Goal: Transaction & Acquisition: Purchase product/service

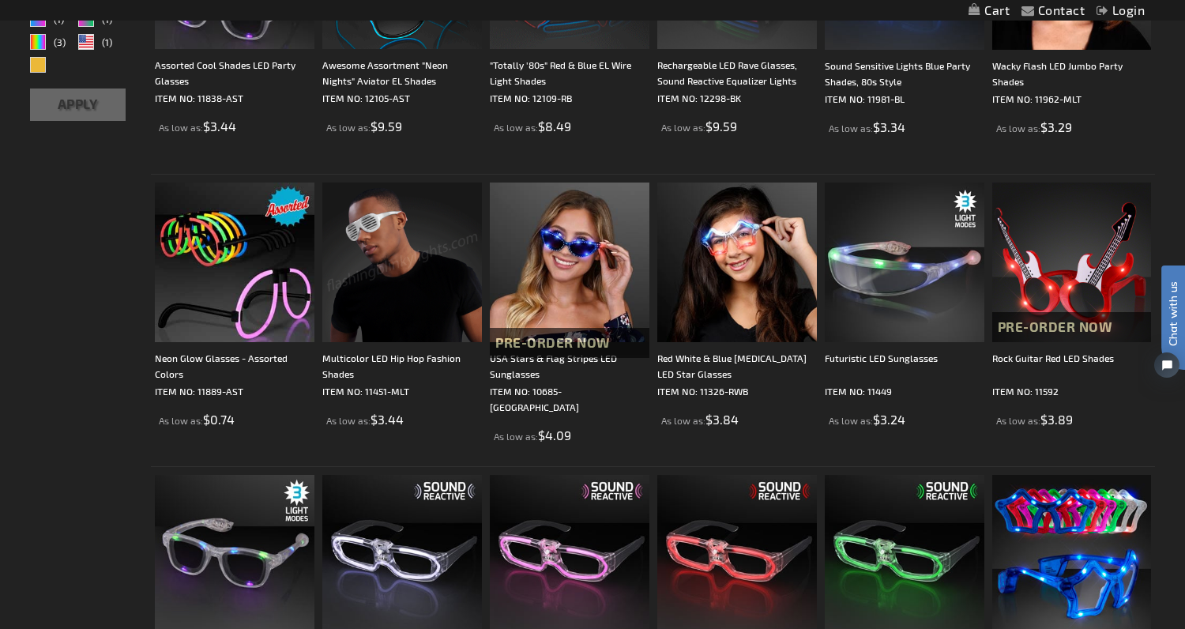
scroll to position [445, 0]
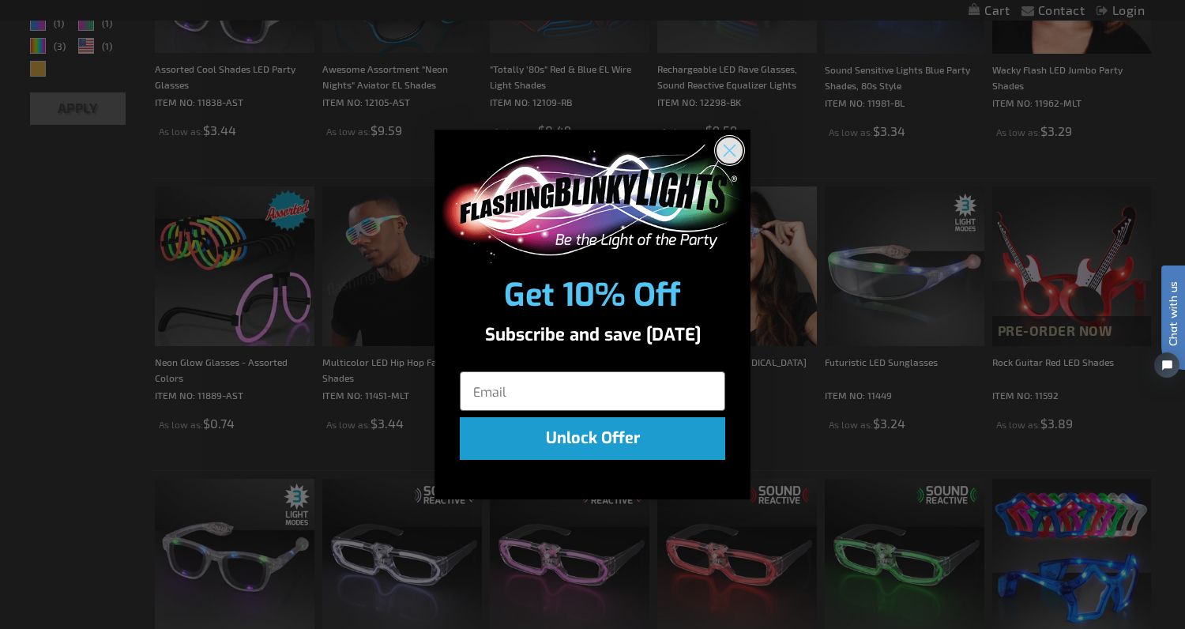
click at [727, 152] on icon "Close dialog" at bounding box center [729, 150] width 11 height 11
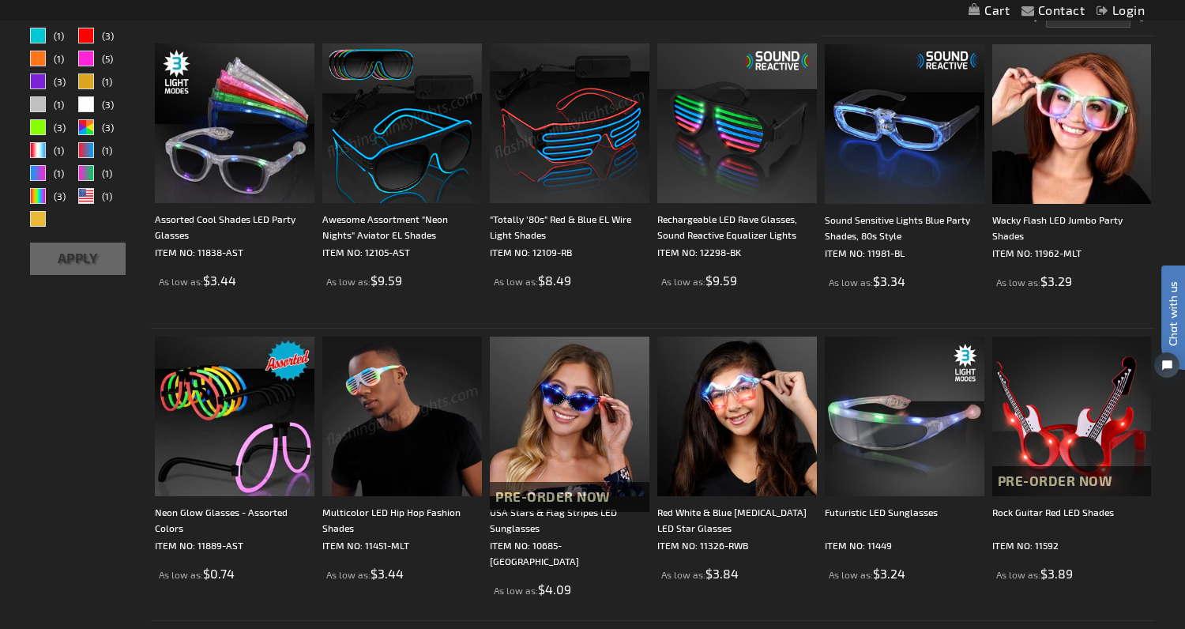
scroll to position [284, 0]
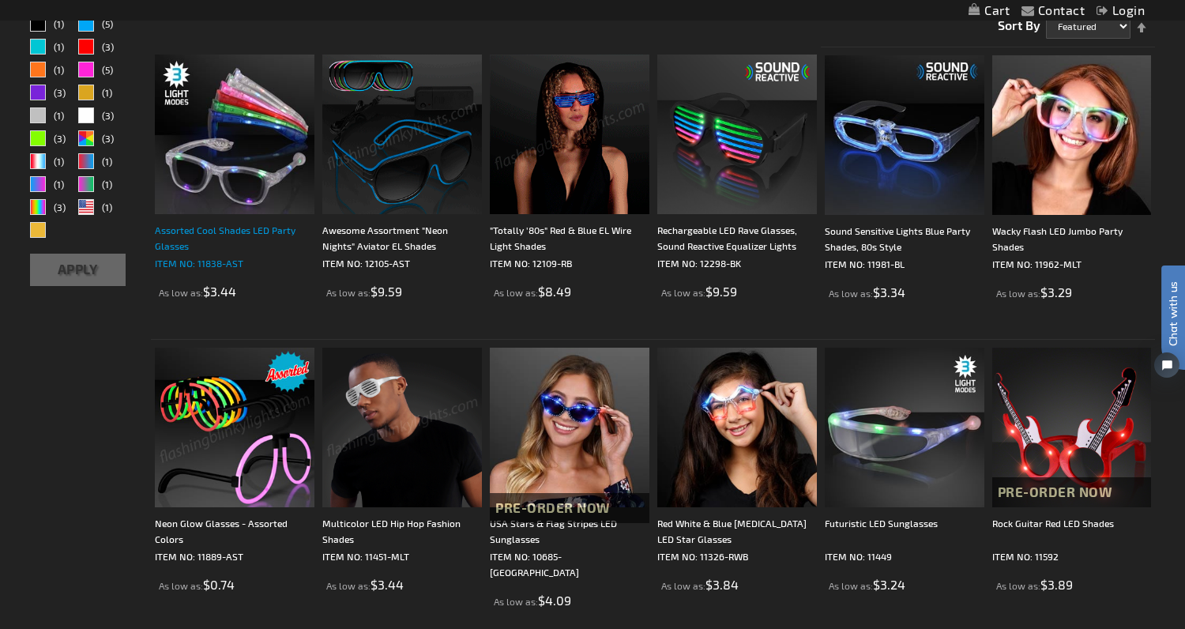
click at [180, 235] on div "Assorted Cool Shades LED Party Glasses" at bounding box center [235, 238] width 160 height 32
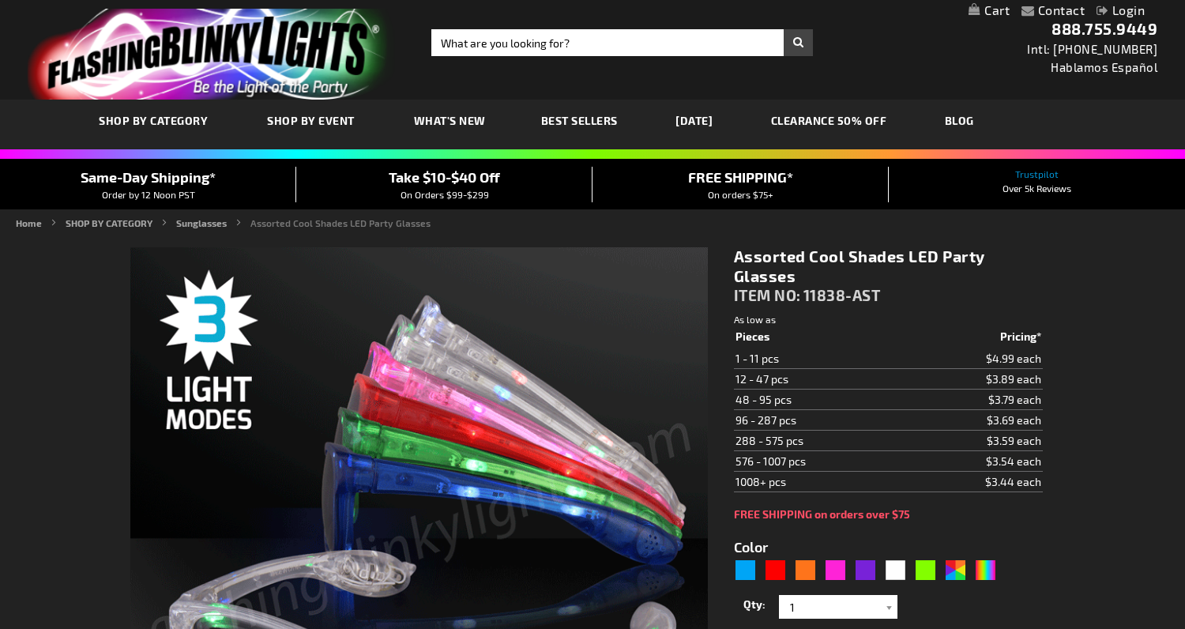
type input "5630"
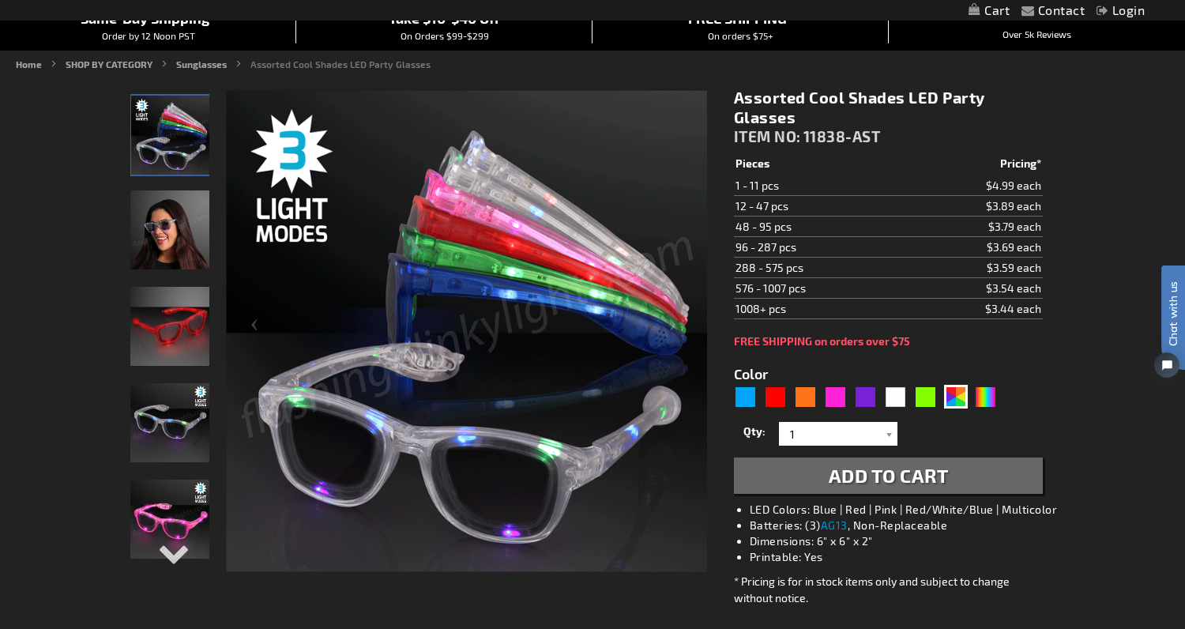
click at [164, 238] on img "Female wearing Light Up Assorted Colors LED Party Shades" at bounding box center [169, 229] width 79 height 79
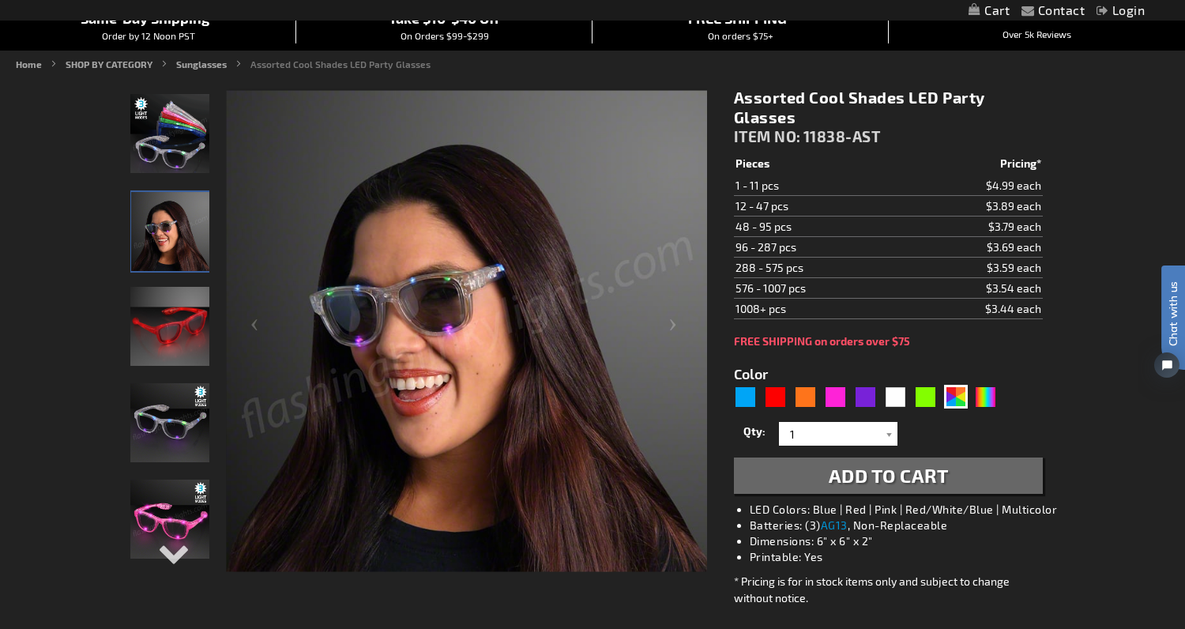
click at [163, 325] on img "Light Up Red LED Party Shades" at bounding box center [169, 326] width 79 height 79
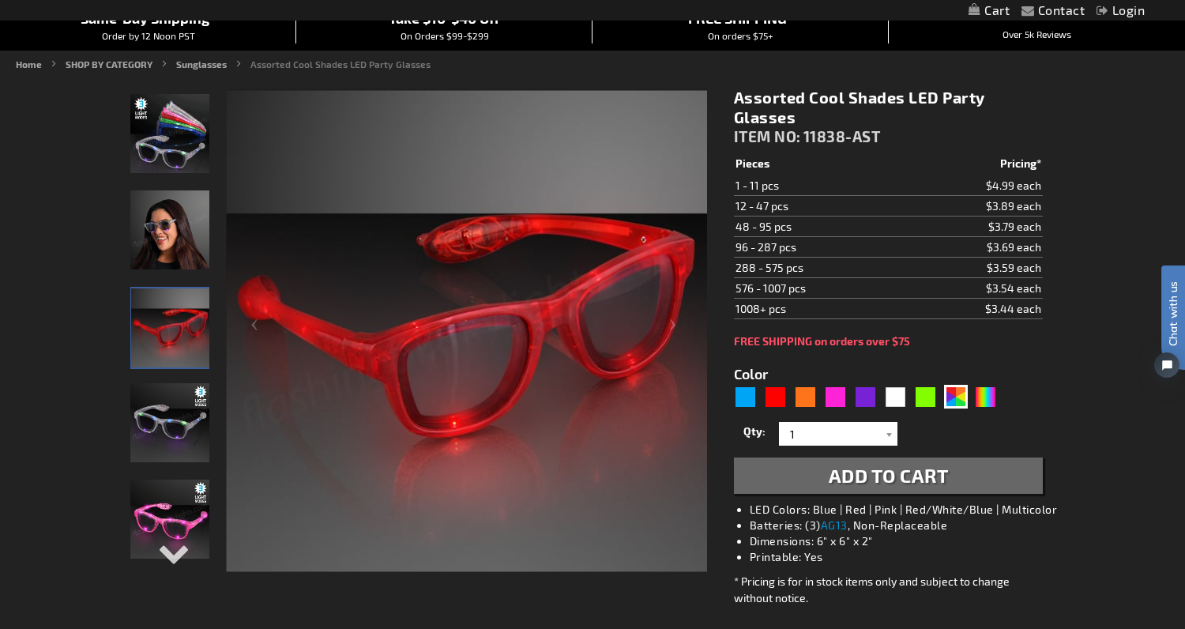
click at [162, 389] on img "Light Up Multicolor LED Party Shades" at bounding box center [169, 422] width 79 height 79
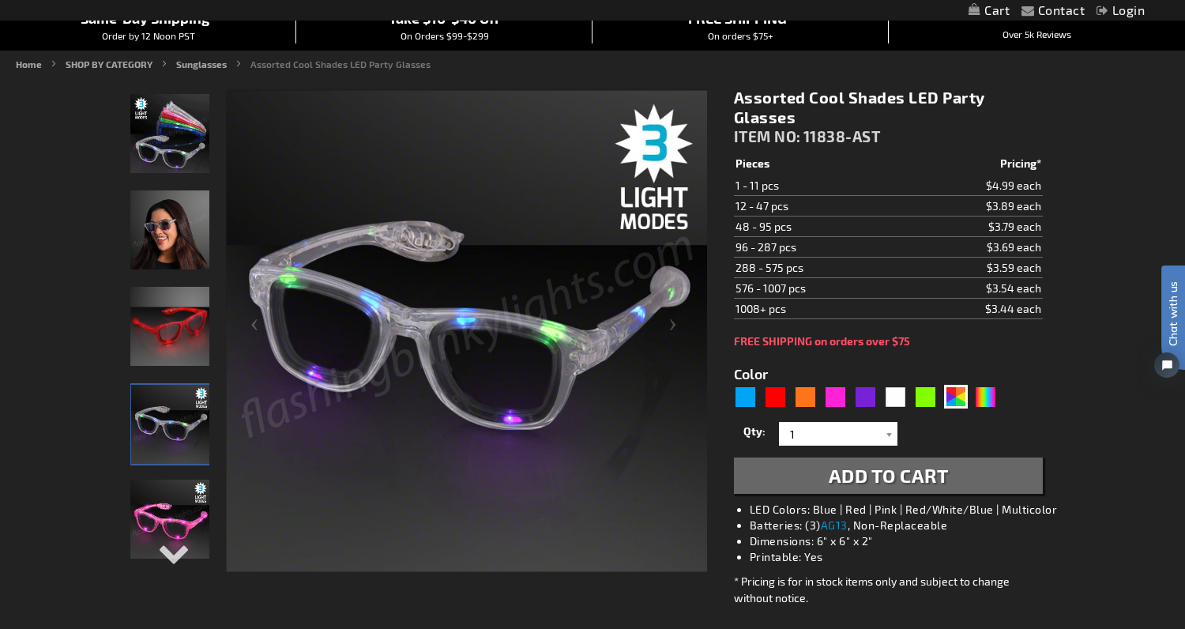
scroll to position [138, 0]
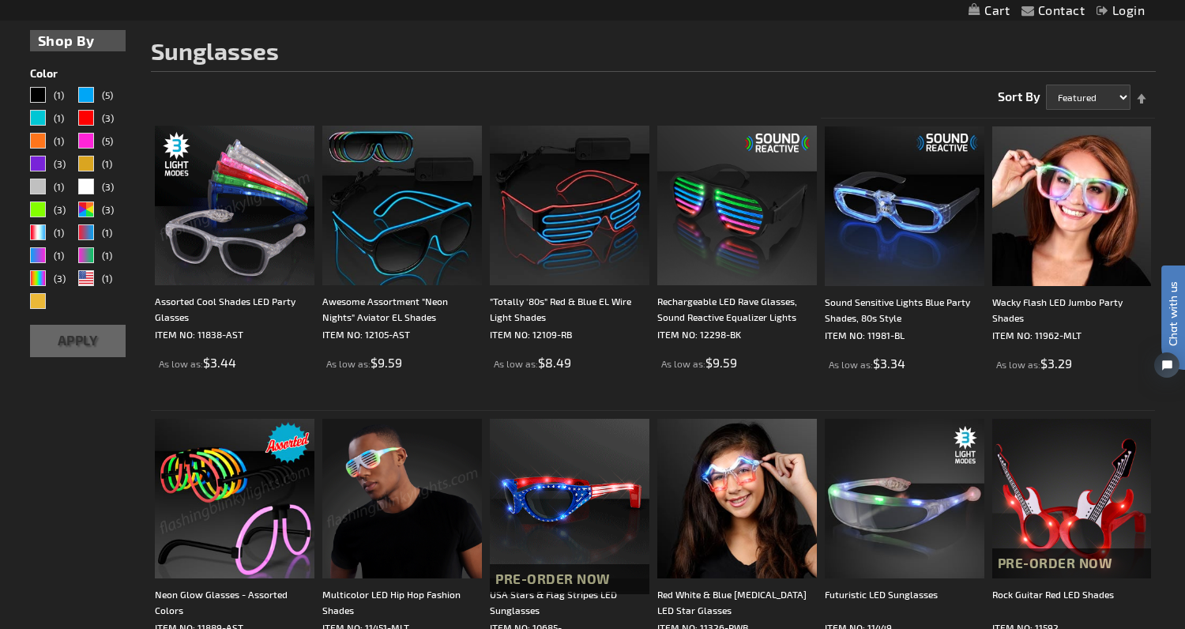
scroll to position [197, 0]
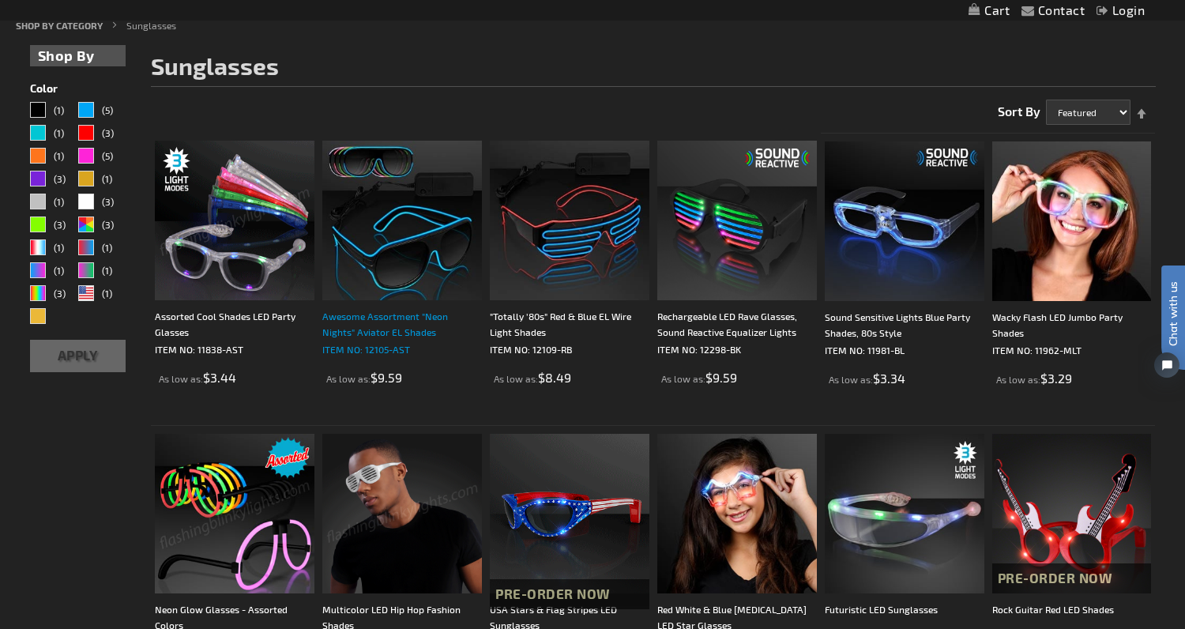
click at [386, 334] on div "Awesome Assortment "Neon Nights" Aviator EL Shades" at bounding box center [402, 324] width 160 height 32
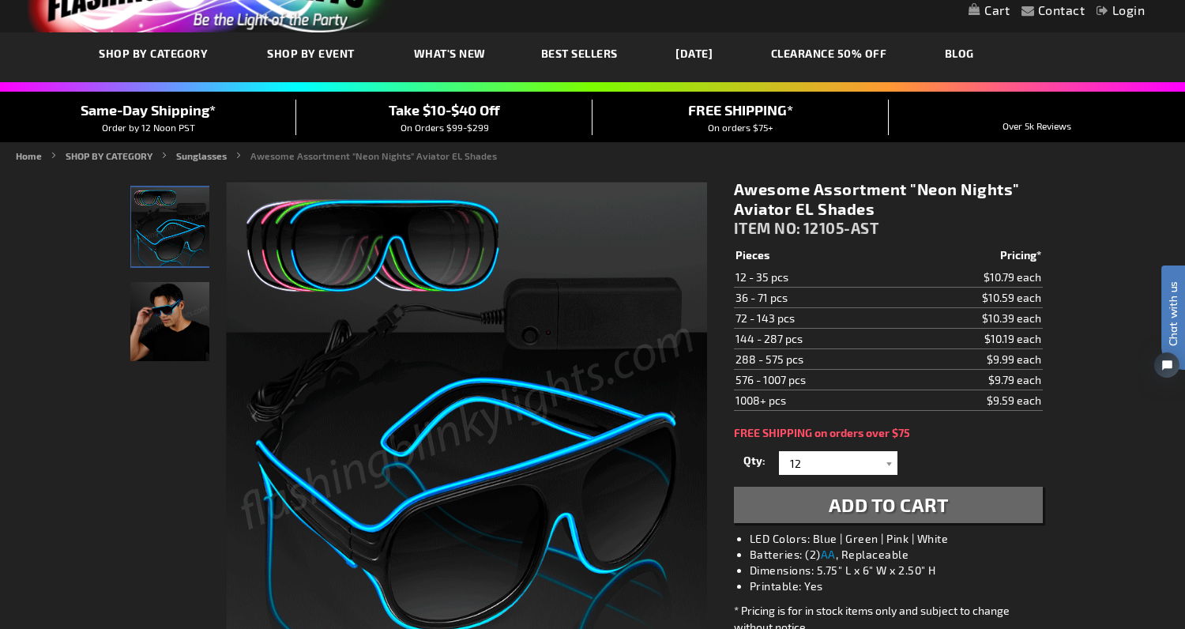
scroll to position [101, 0]
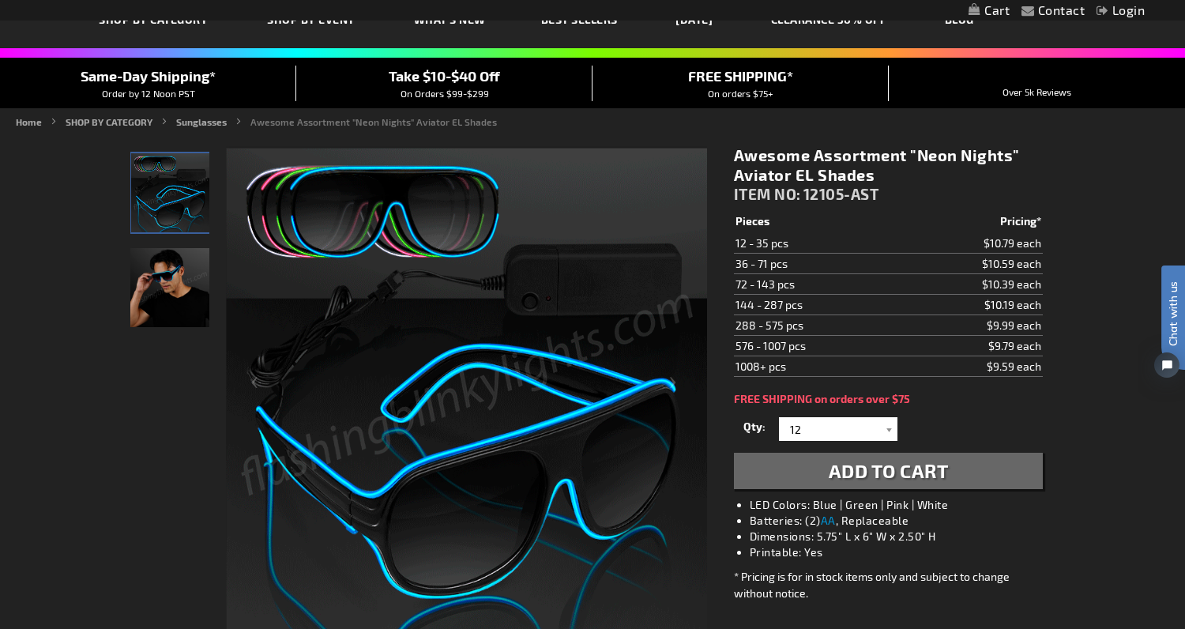
click at [176, 298] on img "Man wearing Assorted EL Wire Glow Aviator Sunglasses" at bounding box center [169, 287] width 79 height 79
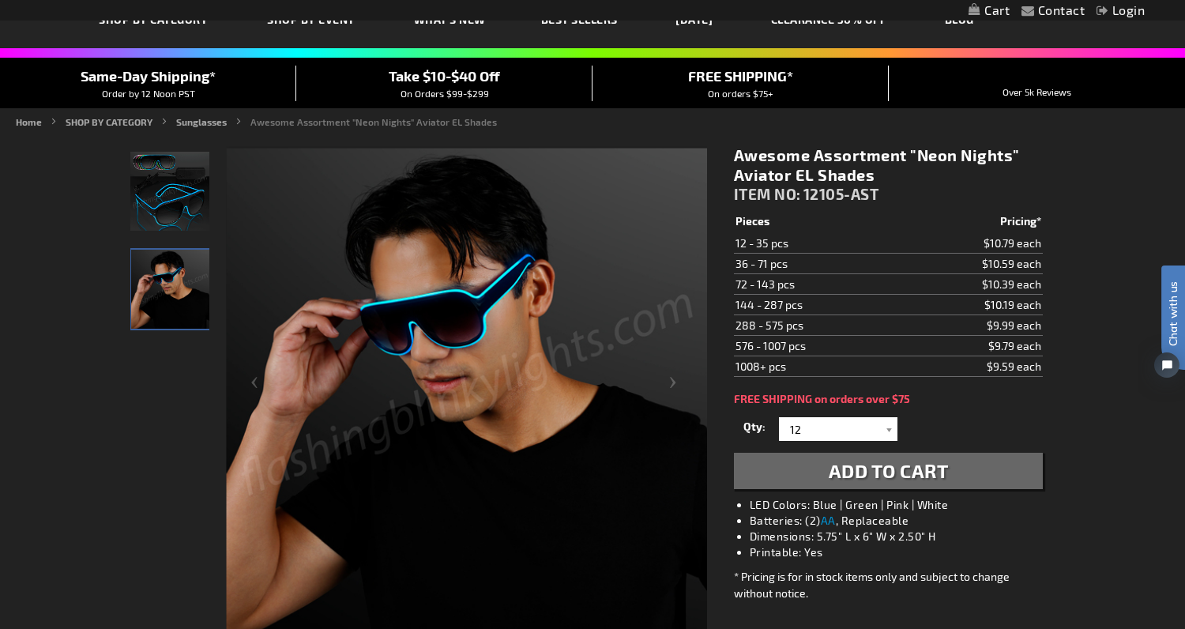
click at [163, 234] on div "Assorted EL Wire Glow Aviator Sunglasses" at bounding box center [170, 198] width 81 height 96
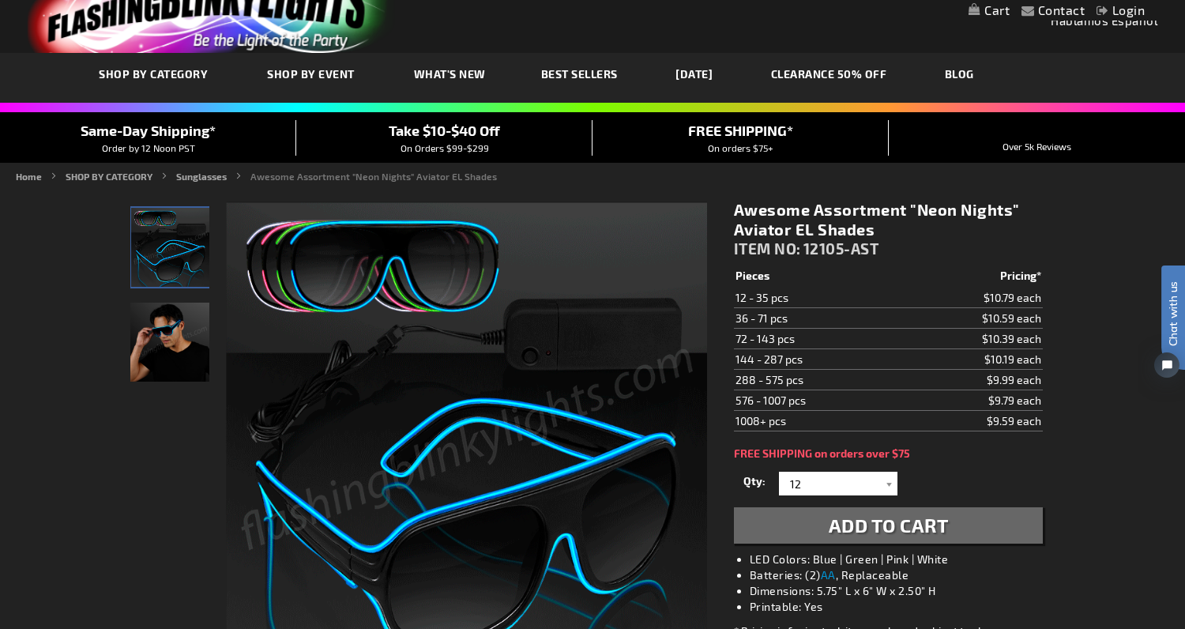
scroll to position [0, 0]
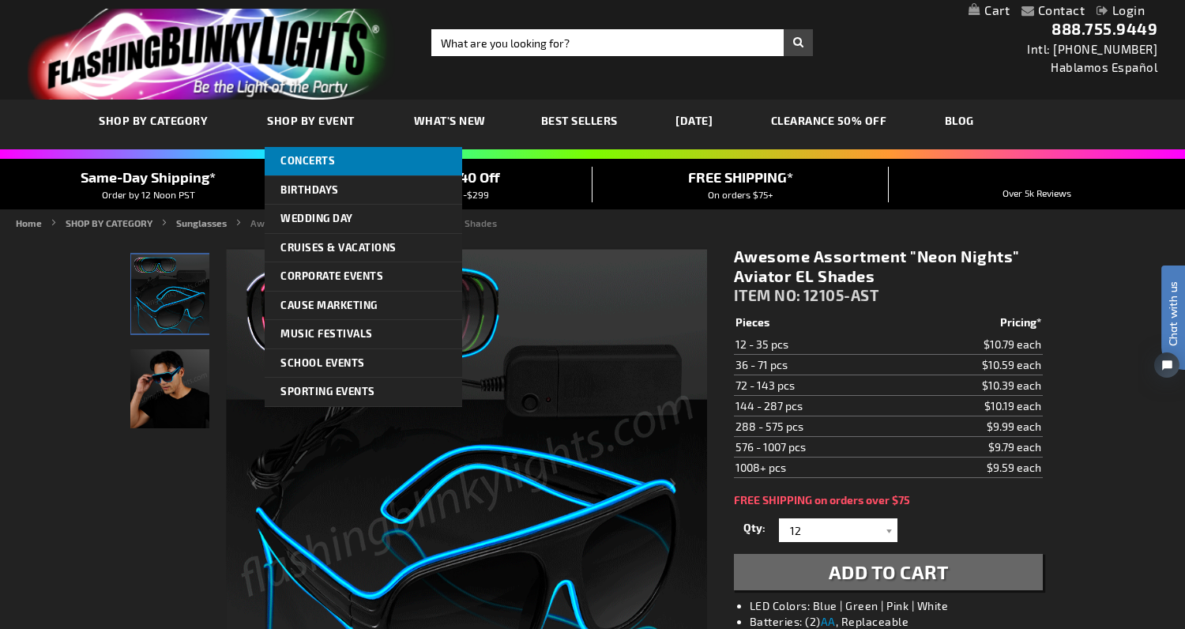
click at [302, 154] on link "Concerts" at bounding box center [363, 161] width 197 height 28
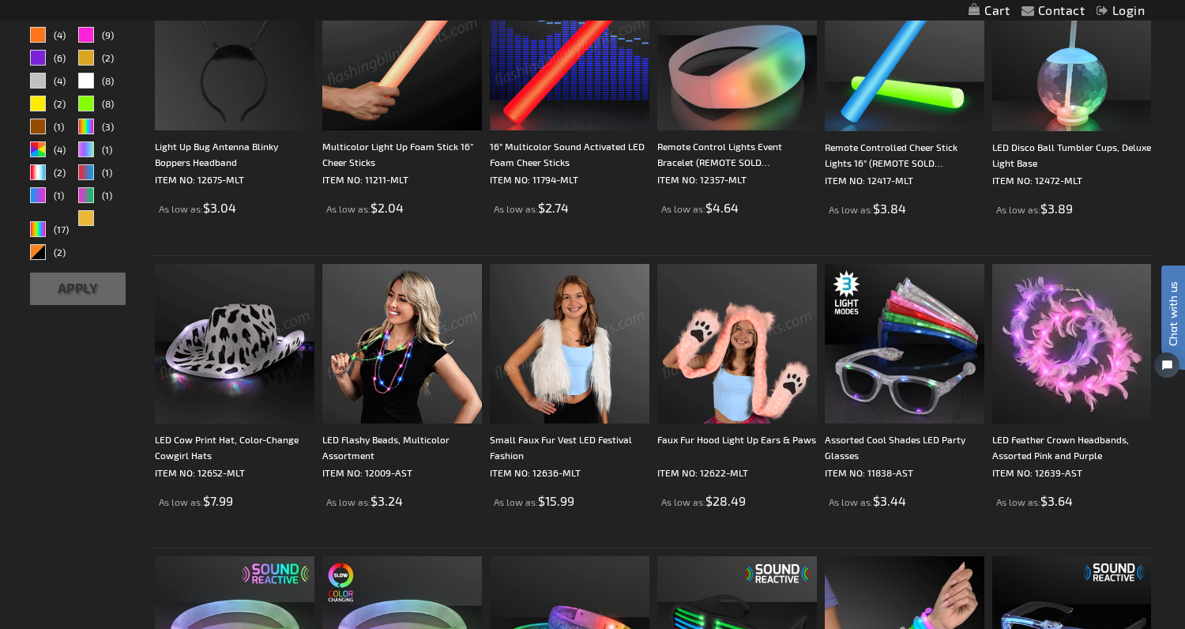
scroll to position [540, 0]
